Goal: Task Accomplishment & Management: Manage account settings

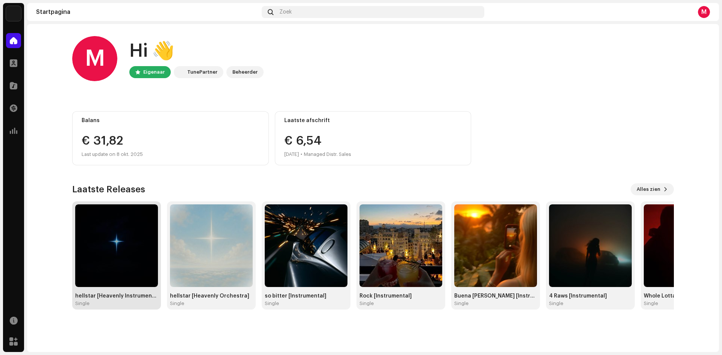
click at [117, 254] on img at bounding box center [116, 246] width 83 height 83
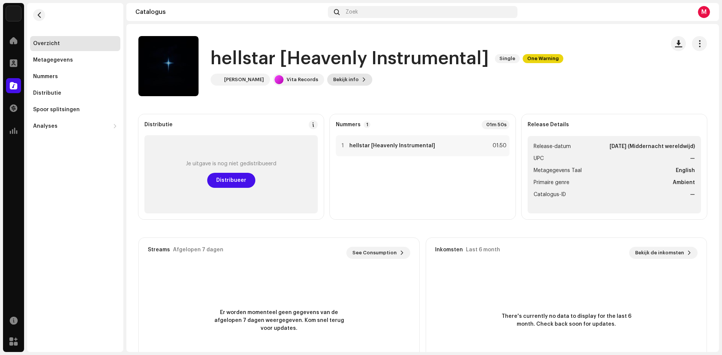
click at [336, 83] on span "Bekijk info" at bounding box center [346, 79] width 26 height 15
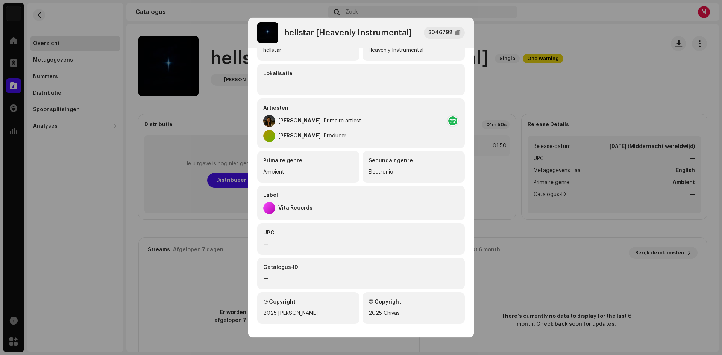
scroll to position [85, 0]
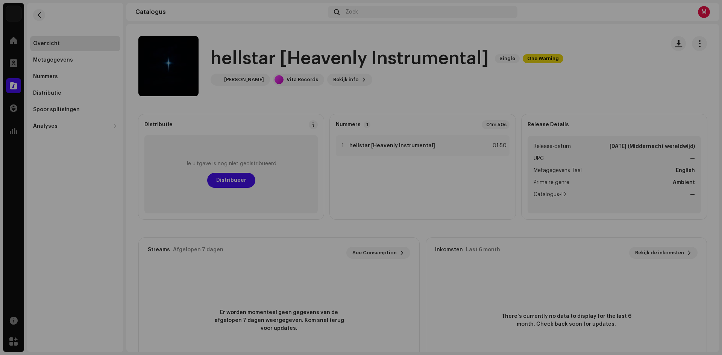
click at [541, 93] on div "hellstar [Heavenly Instrumental] 3046792 Metagegevens Distributie Metagegevens …" at bounding box center [361, 177] width 722 height 355
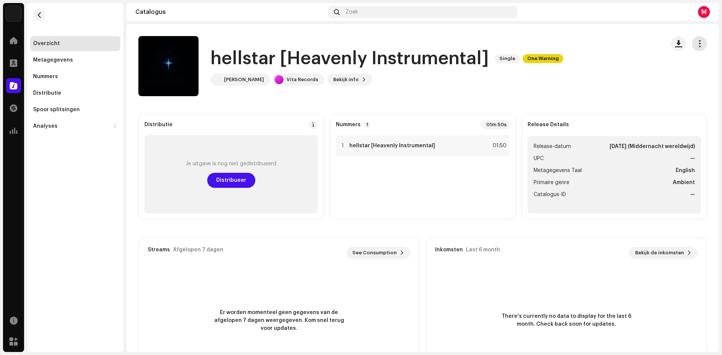
click at [696, 43] on span "button" at bounding box center [699, 44] width 7 height 6
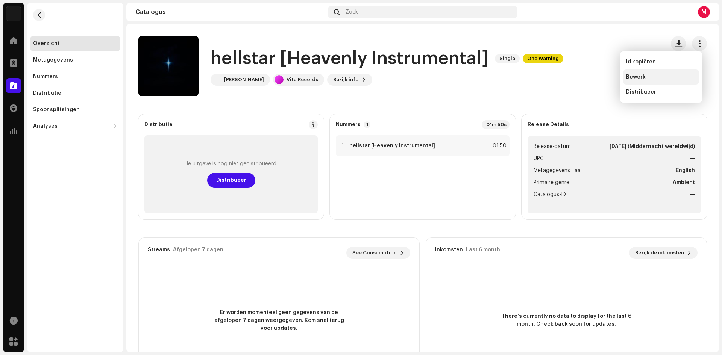
click at [636, 76] on span "Bewerk" at bounding box center [636, 77] width 20 height 6
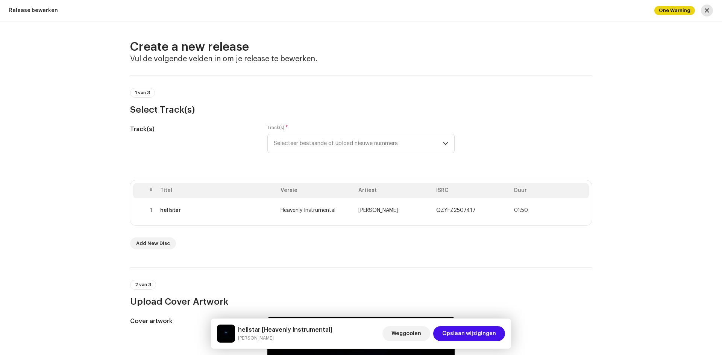
click at [705, 11] on span "button" at bounding box center [707, 11] width 5 height 6
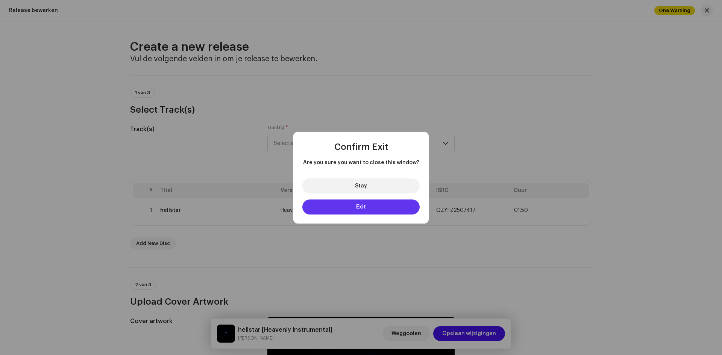
click at [381, 206] on button "Exit" at bounding box center [360, 207] width 117 height 15
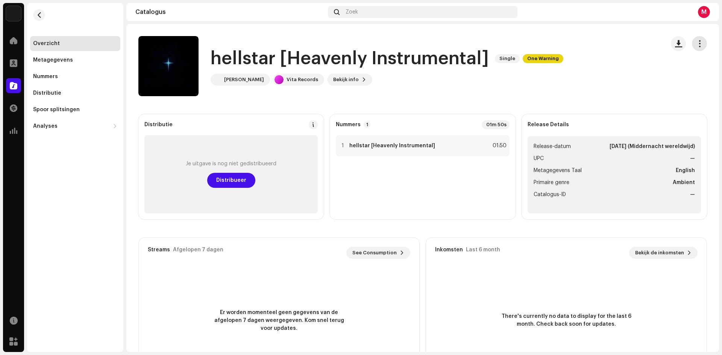
click at [697, 41] on span "button" at bounding box center [699, 44] width 7 height 6
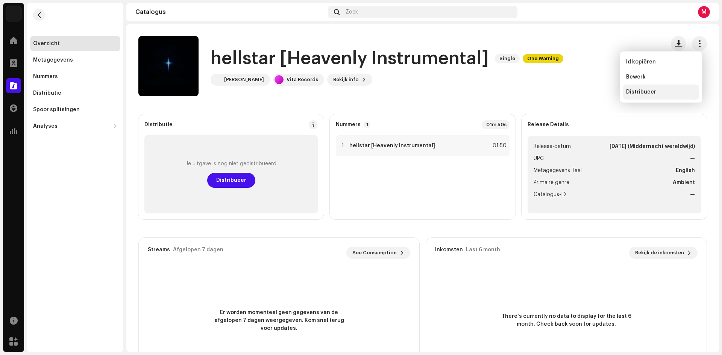
click at [640, 94] on span "Distribueer" at bounding box center [641, 92] width 30 height 6
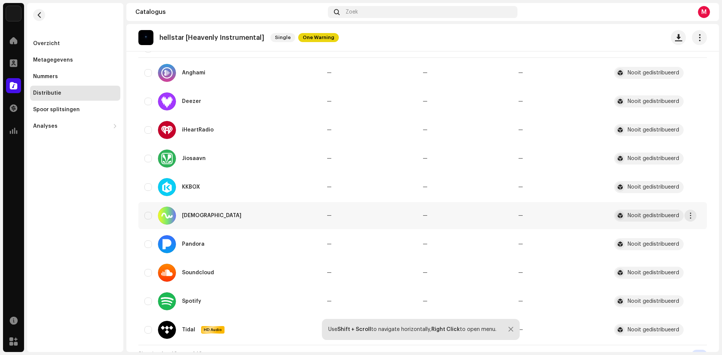
scroll to position [123, 0]
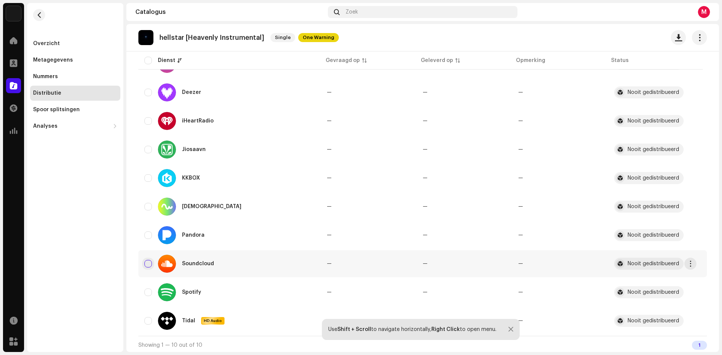
click at [149, 264] on input "checkbox" at bounding box center [148, 264] width 8 height 8
checkbox input "true"
click at [147, 295] on input "Row Unselected" at bounding box center [148, 293] width 8 height 8
checkbox input "true"
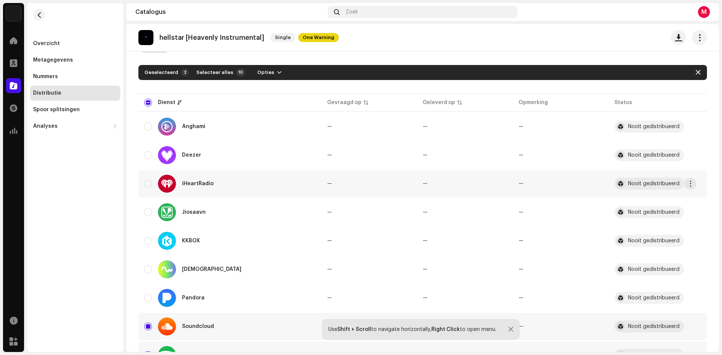
scroll to position [0, 0]
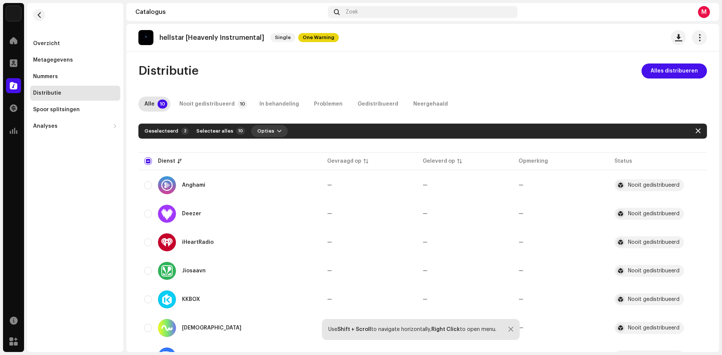
click at [258, 133] on span "Opties" at bounding box center [265, 131] width 17 height 15
click at [270, 151] on div "Distribueer" at bounding box center [287, 148] width 76 height 15
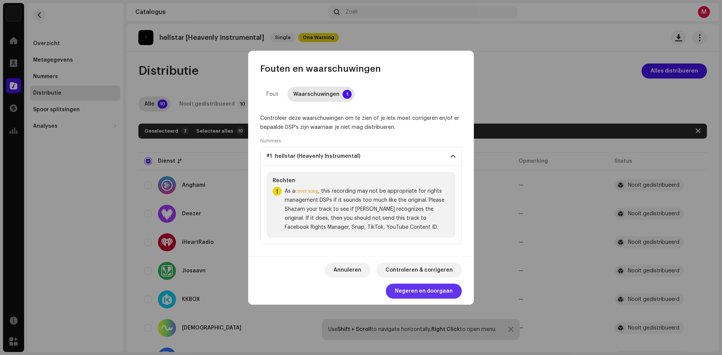
click at [406, 290] on span "Negeren en doorgaan" at bounding box center [424, 291] width 58 height 15
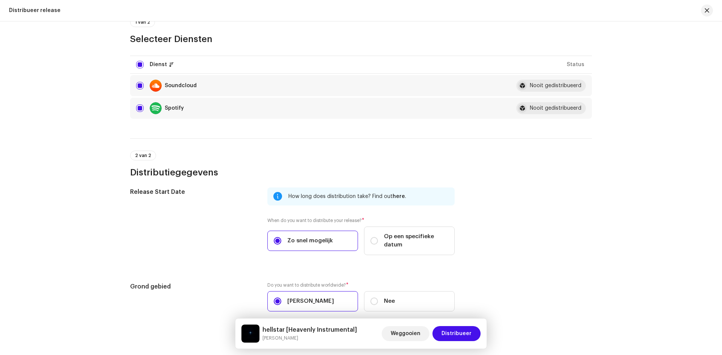
scroll to position [111, 0]
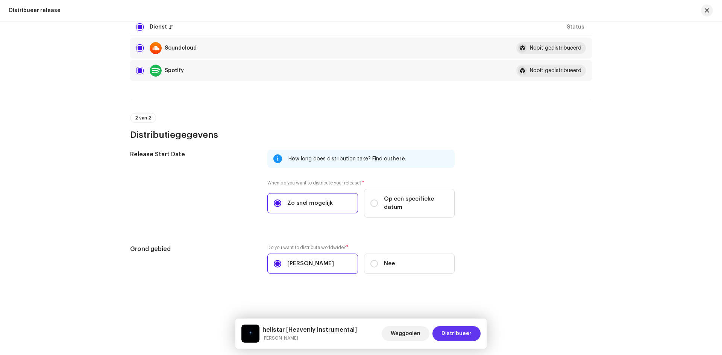
click at [465, 332] on span "Distribueer" at bounding box center [456, 333] width 30 height 15
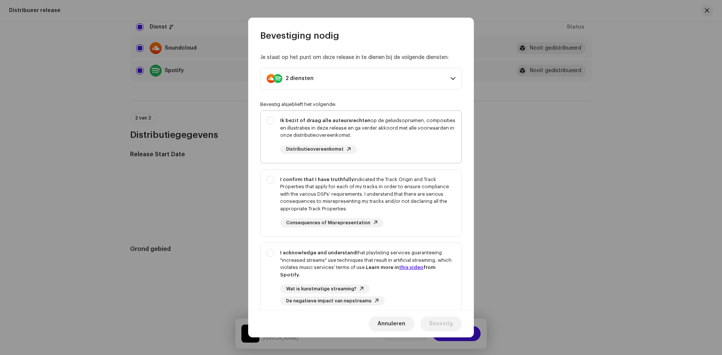
click at [406, 138] on div "Ik bezit of draag alle auteursrechten op de geluidsopnamen, composities en illu…" at bounding box center [367, 128] width 175 height 22
checkbox input "true"
click at [382, 202] on div "I confirm that I have truthfully indicated the Track Origin and Track Propertie…" at bounding box center [367, 194] width 175 height 37
checkbox input "true"
click at [367, 274] on div "I acknowledge and understand that playlisting services guaranteeing "increased …" at bounding box center [367, 263] width 175 height 29
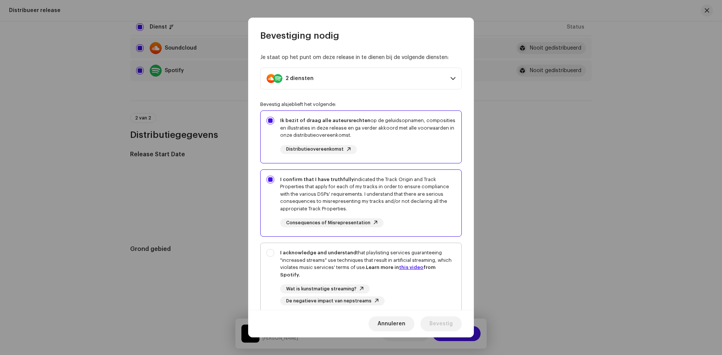
checkbox input "true"
click at [435, 320] on span "Bevestig" at bounding box center [440, 324] width 23 height 15
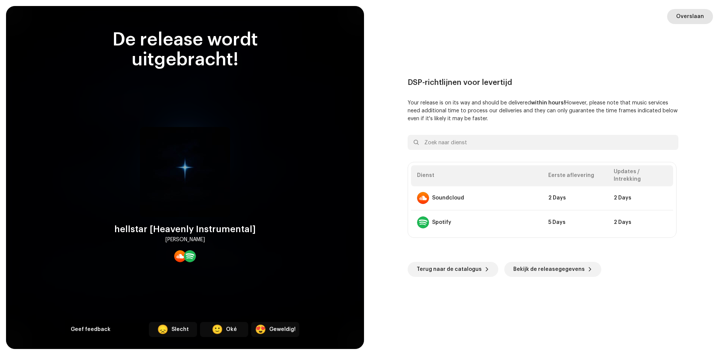
click at [694, 19] on span "Overslaan" at bounding box center [690, 16] width 28 height 15
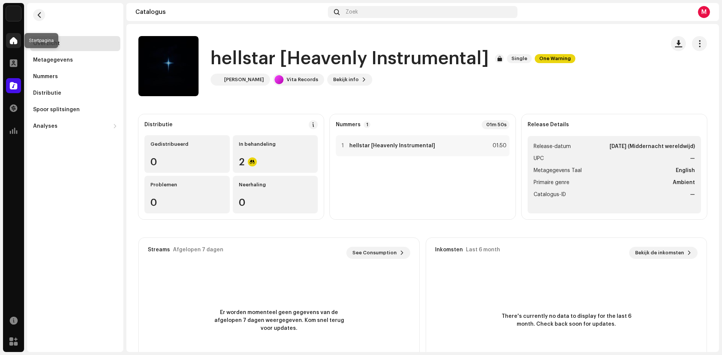
click at [15, 42] on span at bounding box center [14, 41] width 8 height 6
